Goal: Entertainment & Leisure: Consume media (video, audio)

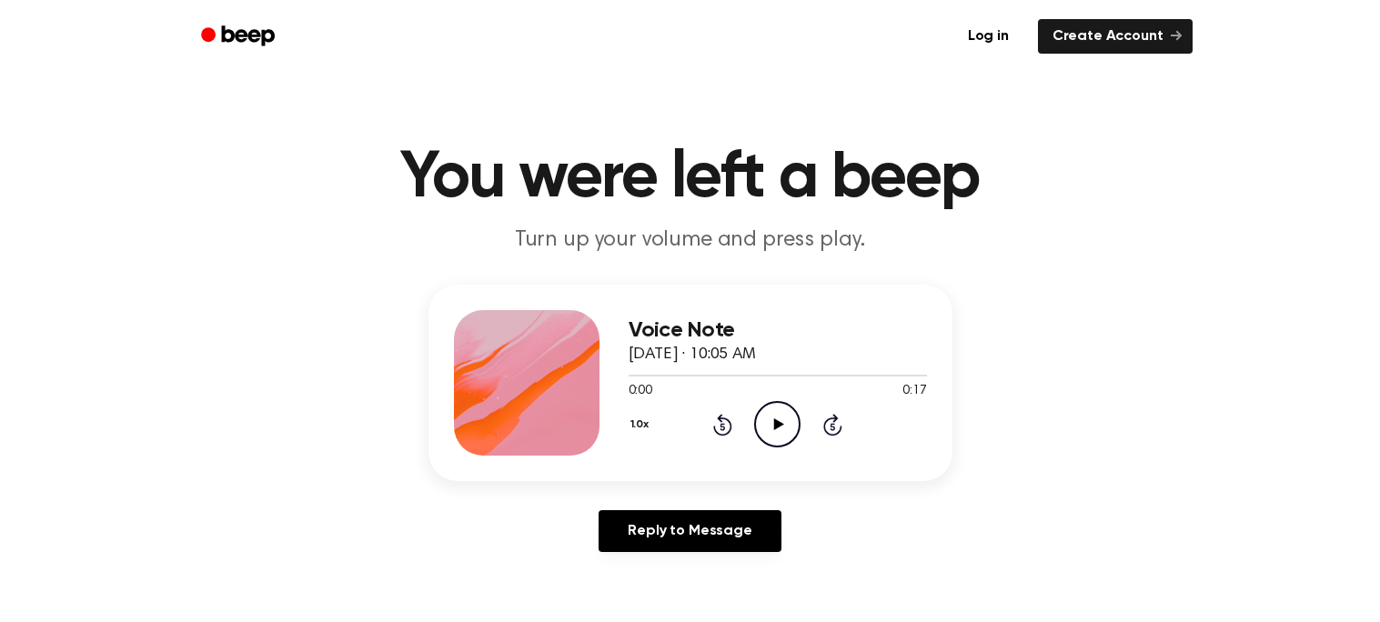
click at [769, 433] on icon "Play Audio" at bounding box center [777, 424] width 46 height 46
click at [762, 464] on div "Voice Note September 16, 2025 · 10:07 AM 0:00 0:13 Your browser does not suppor…" at bounding box center [690, 383] width 524 height 196
click at [778, 419] on icon "Play Audio" at bounding box center [777, 424] width 46 height 46
click at [763, 420] on icon "Play Audio" at bounding box center [777, 424] width 46 height 46
click at [772, 415] on icon "Play Audio" at bounding box center [777, 424] width 46 height 46
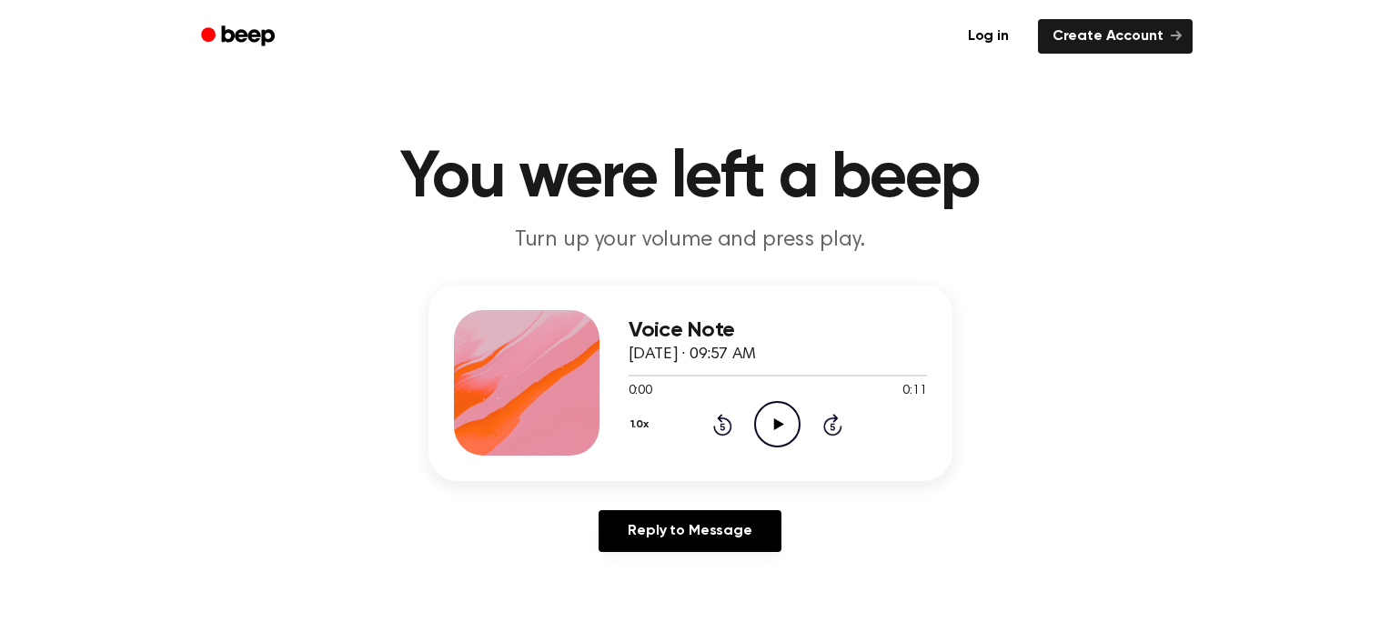
click at [781, 427] on icon "Play Audio" at bounding box center [777, 424] width 46 height 46
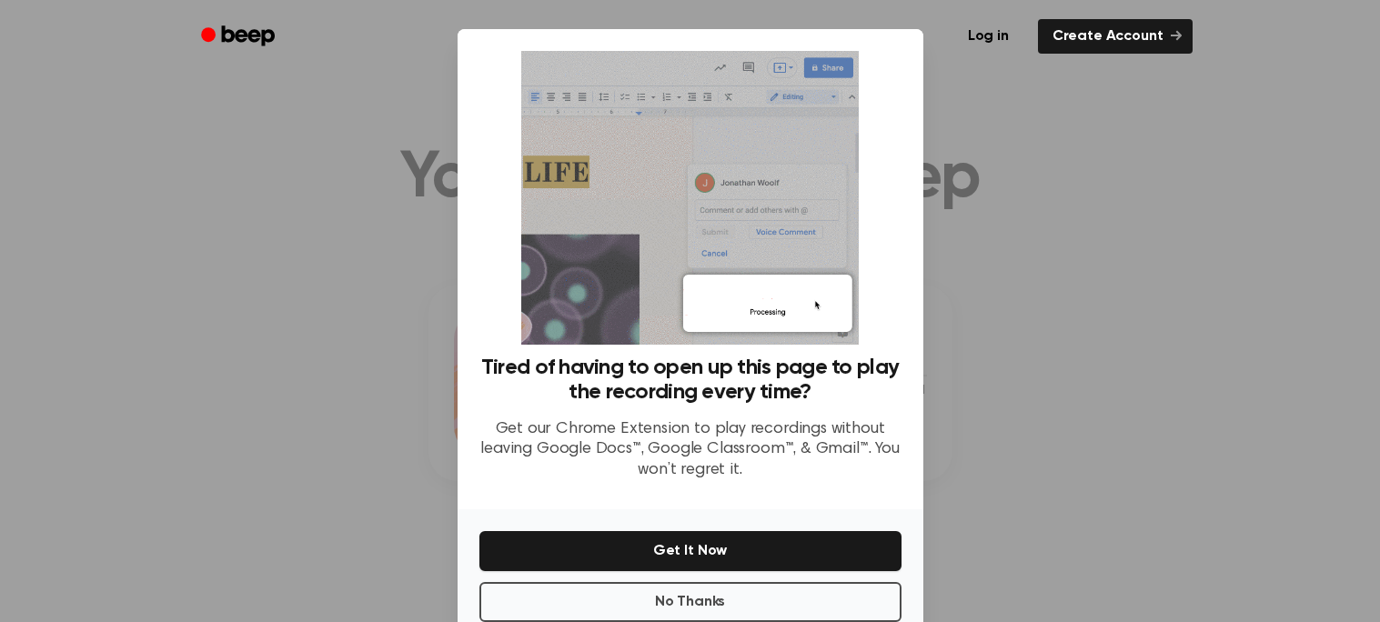
click at [670, 619] on div "No Thanks Get It Now" at bounding box center [690, 571] width 466 height 124
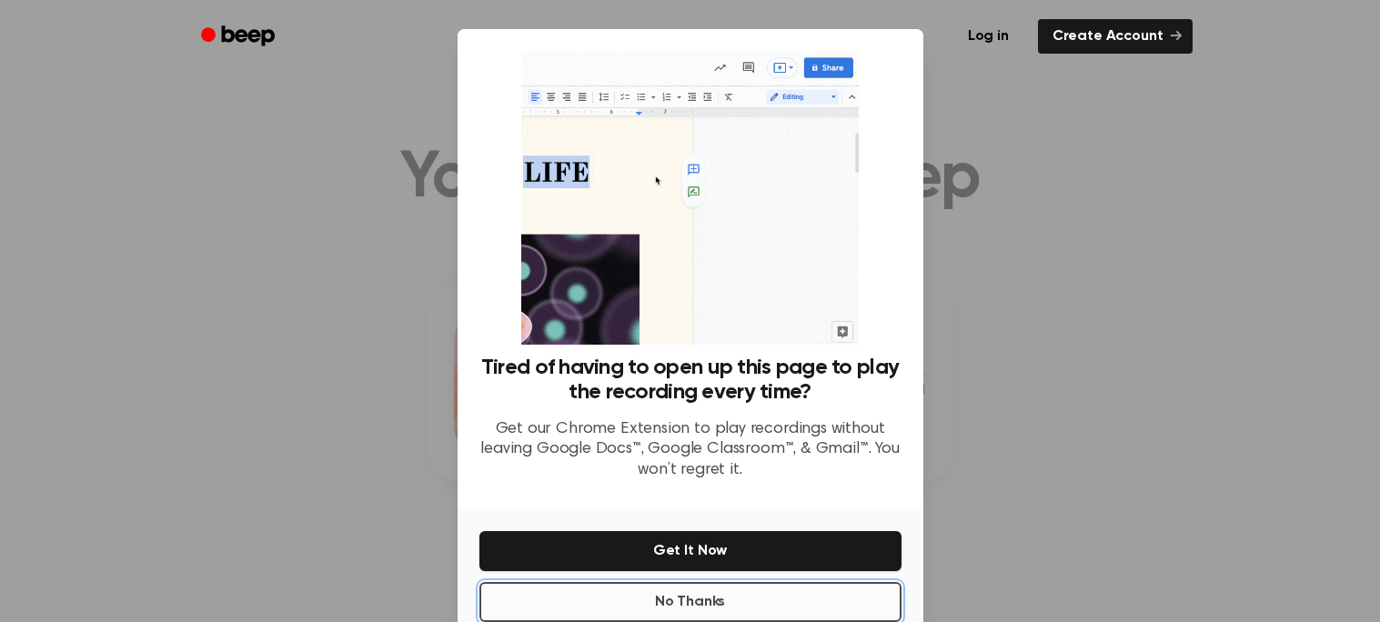
click at [692, 592] on button "No Thanks" at bounding box center [690, 602] width 422 height 40
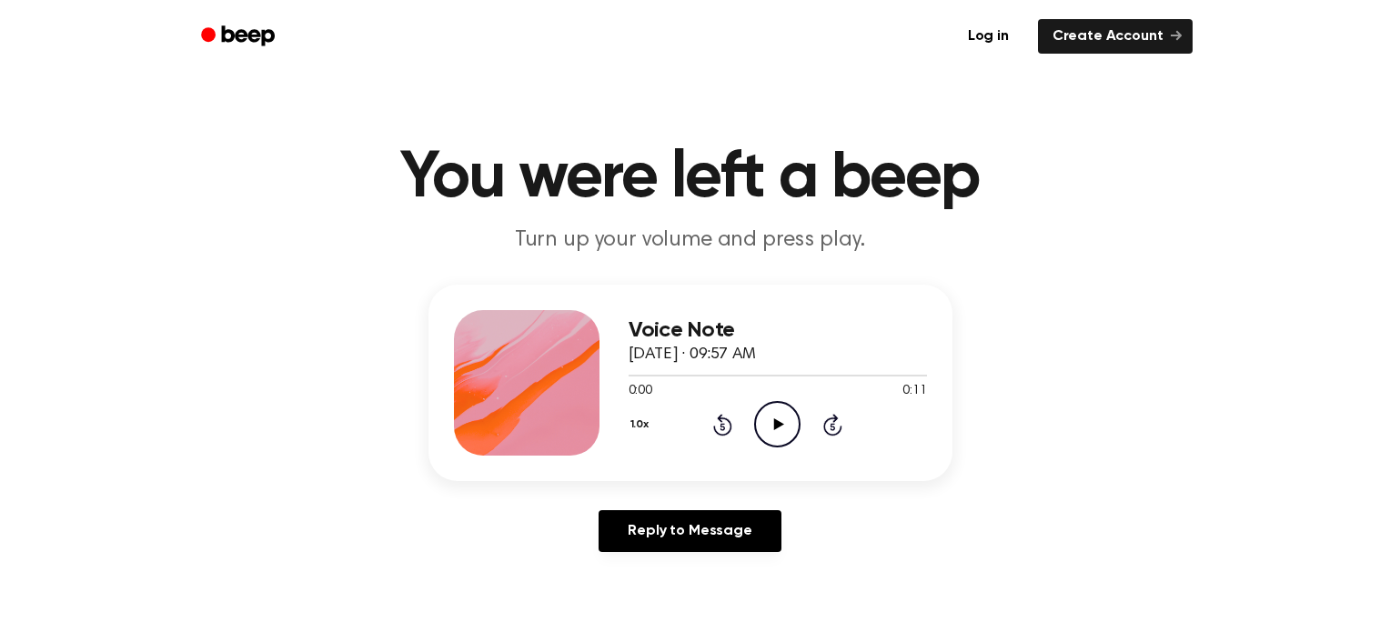
click at [789, 427] on icon "Play Audio" at bounding box center [777, 424] width 46 height 46
click at [773, 413] on icon "Play Audio" at bounding box center [777, 424] width 46 height 46
click at [768, 417] on icon "Play Audio" at bounding box center [777, 424] width 46 height 46
click at [784, 427] on icon "Play Audio" at bounding box center [777, 424] width 46 height 46
